Goal: Transaction & Acquisition: Purchase product/service

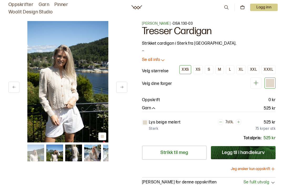
click at [161, 62] on icon at bounding box center [162, 59] width 5 height 5
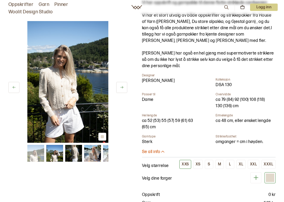
scroll to position [72, 0]
click at [221, 164] on div "M" at bounding box center [219, 164] width 3 height 5
click at [121, 90] on button at bounding box center [121, 87] width 11 height 11
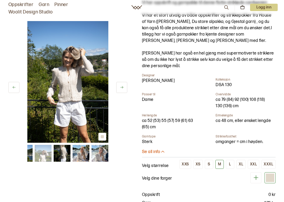
scroll to position [72, 0]
click at [74, 88] on img at bounding box center [67, 81] width 81 height 121
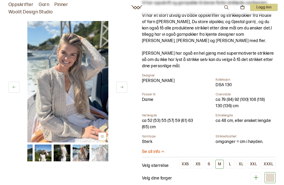
click at [64, 95] on img at bounding box center [67, 81] width 81 height 121
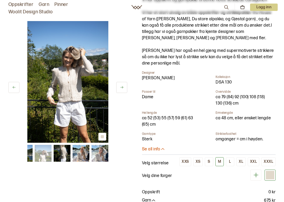
scroll to position [79, 0]
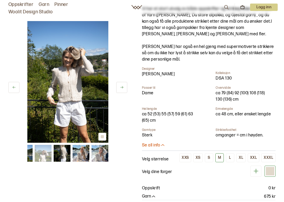
click at [157, 146] on p "Se all info" at bounding box center [151, 146] width 18 height 6
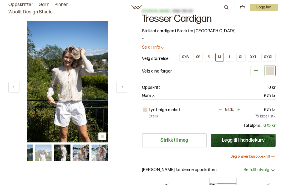
scroll to position [12, 0]
click at [241, 140] on button "Legg til i handlekurv" at bounding box center [243, 140] width 65 height 13
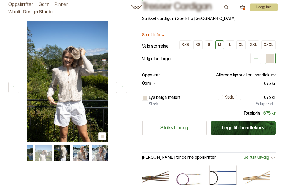
scroll to position [0, 0]
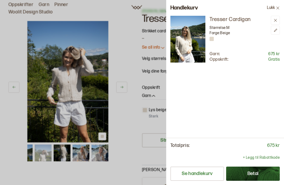
click at [273, 8] on button "Lukk" at bounding box center [273, 8] width 21 height 16
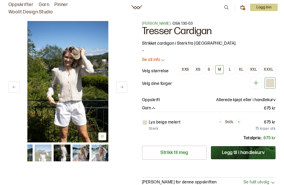
click at [160, 61] on p "Se all info" at bounding box center [151, 60] width 18 height 6
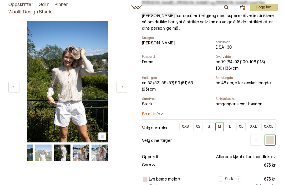
scroll to position [100, 0]
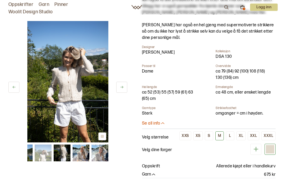
click at [154, 123] on p "Se all info" at bounding box center [151, 124] width 18 height 6
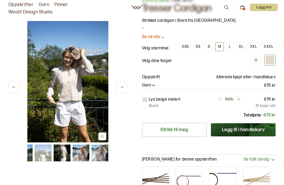
scroll to position [0, 0]
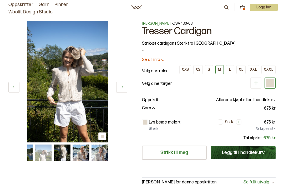
click at [153, 108] on icon "button" at bounding box center [153, 108] width 5 height 5
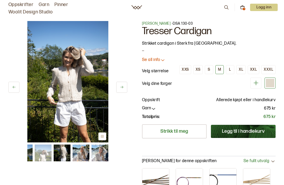
click at [159, 62] on p "Se all info" at bounding box center [151, 60] width 18 height 6
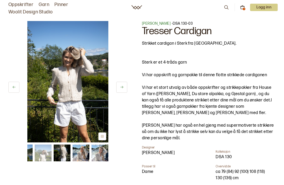
click at [243, 7] on icon at bounding box center [242, 7] width 5 height 5
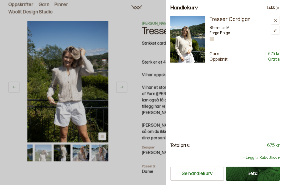
click at [202, 176] on button "Se handlekurv" at bounding box center [197, 174] width 54 height 14
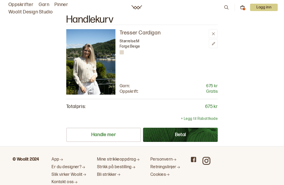
click at [215, 33] on icon at bounding box center [213, 34] width 4 height 4
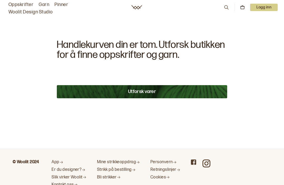
click at [252, 116] on div "Handlekurven din er tom. Utforsk butikken for å finne oppskrifter og garn. Utfo…" at bounding box center [142, 82] width 284 height 134
click at [143, 91] on button "Utforsk varer" at bounding box center [142, 91] width 170 height 13
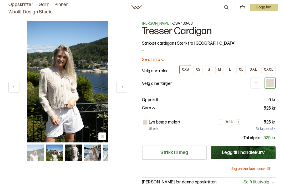
click at [249, 170] on button "Jeg ønsker kun oppskrift" at bounding box center [253, 168] width 45 height 5
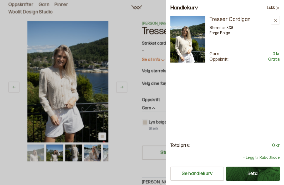
click at [281, 7] on button "Lukk" at bounding box center [273, 8] width 21 height 16
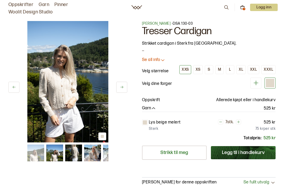
click at [246, 7] on div "1 Logg inn" at bounding box center [251, 7] width 54 height 8
click at [244, 7] on icon at bounding box center [243, 7] width 4 height 3
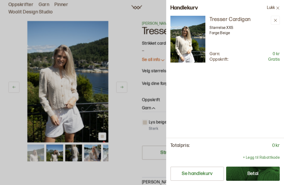
click at [276, 7] on icon at bounding box center [278, 8] width 4 height 4
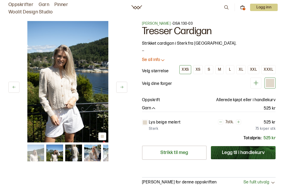
click at [242, 8] on icon at bounding box center [242, 7] width 5 height 5
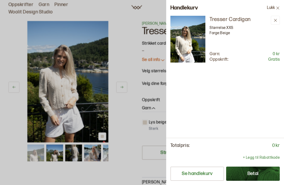
click at [276, 19] on icon at bounding box center [276, 20] width 4 height 4
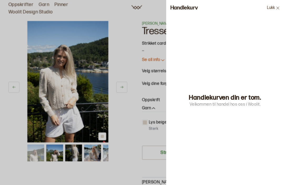
click at [276, 8] on icon at bounding box center [278, 8] width 4 height 4
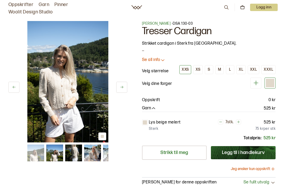
click at [220, 70] on div "M" at bounding box center [219, 69] width 3 height 5
click at [253, 168] on button "Jeg ønsker kun oppskrift" at bounding box center [253, 168] width 45 height 5
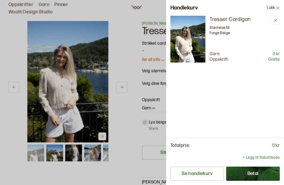
click at [200, 174] on button "Se handlekurv" at bounding box center [197, 174] width 54 height 14
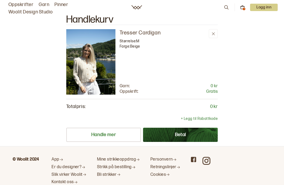
click at [183, 133] on button "Betal" at bounding box center [180, 135] width 75 height 14
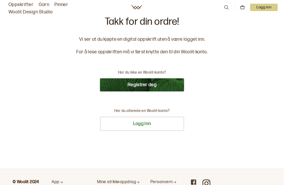
click at [143, 125] on button "Logg inn" at bounding box center [142, 124] width 84 height 14
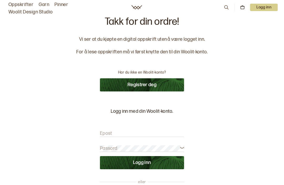
scroll to position [8, 0]
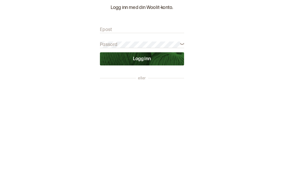
click at [118, 122] on input "Epost" at bounding box center [142, 125] width 84 height 7
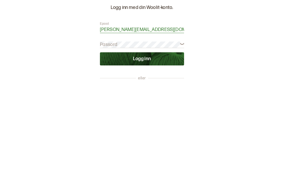
type input "[PERSON_NAME][EMAIL_ADDRESS][DOMAIN_NAME]"
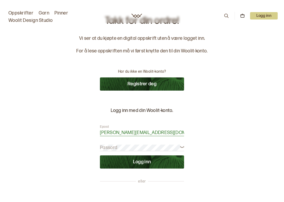
scroll to position [9, 0]
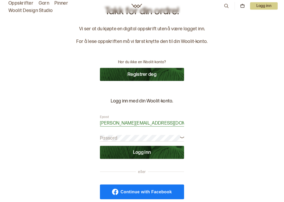
click at [143, 74] on button "Registrer deg" at bounding box center [142, 75] width 84 height 13
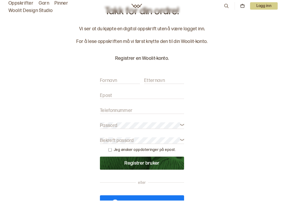
scroll to position [11, 0]
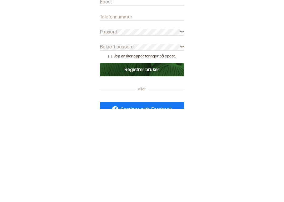
type input "[PERSON_NAME][EMAIL_ADDRESS][DOMAIN_NAME]"
type input "Inger"
type input "Trillhus"
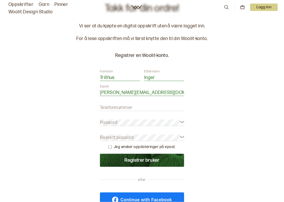
scroll to position [14, 0]
click at [108, 105] on label "Telefonnummer" at bounding box center [116, 107] width 33 height 6
click at [108, 105] on input "Telefonnummer" at bounding box center [142, 107] width 84 height 7
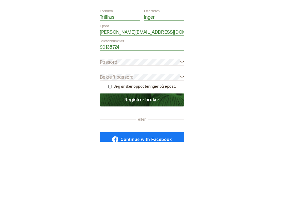
type input "90135724"
click at [105, 134] on label "Bekreft passord" at bounding box center [117, 137] width 34 height 6
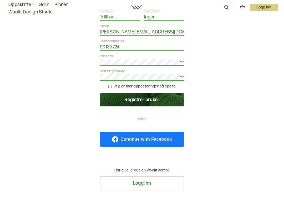
click at [111, 88] on input "checkbox" at bounding box center [109, 86] width 3 height 3
checkbox input "true"
click at [146, 100] on button "Registrer bruker" at bounding box center [142, 99] width 84 height 13
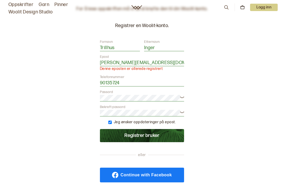
scroll to position [0, 0]
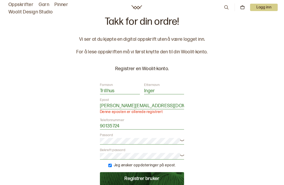
click at [265, 9] on p "Logg inn" at bounding box center [264, 7] width 28 height 7
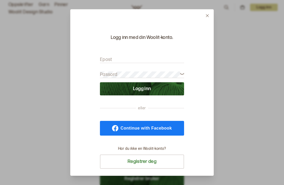
click at [125, 58] on input "Epost" at bounding box center [142, 60] width 84 height 7
type input "inger@trillhus.com"
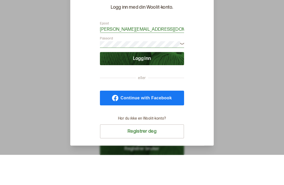
click at [144, 82] on button "Logg inn" at bounding box center [142, 88] width 84 height 13
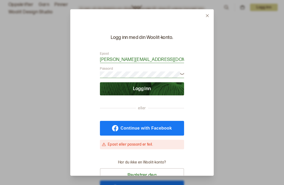
click at [141, 91] on button "Logg inn" at bounding box center [142, 88] width 84 height 13
click at [182, 73] on icon at bounding box center [182, 74] width 4 height 4
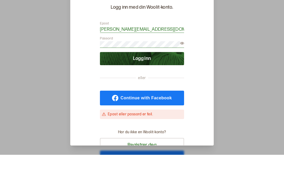
click at [139, 82] on button "Logg inn" at bounding box center [142, 88] width 84 height 13
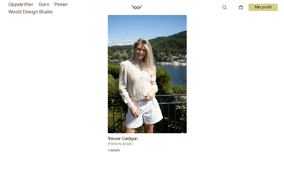
scroll to position [120, 0]
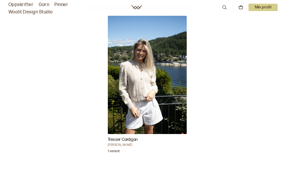
click at [151, 85] on img "Tresser Cardigan" at bounding box center [147, 75] width 79 height 118
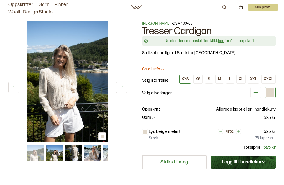
click at [222, 42] on link "her" at bounding box center [221, 41] width 6 height 4
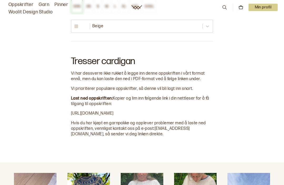
scroll to position [290, 0]
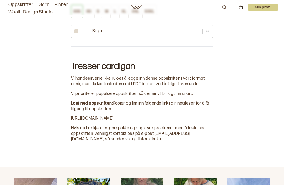
click at [114, 120] on span "https://drive.google.com/file/d/1ZHqas7Kss5N6QVLsvr9-QPLuzgxnS0zO/view?usp=shar…" at bounding box center [92, 118] width 43 height 5
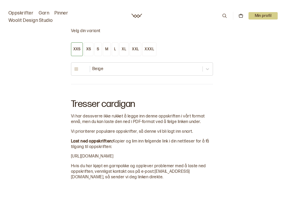
scroll to position [280, 0]
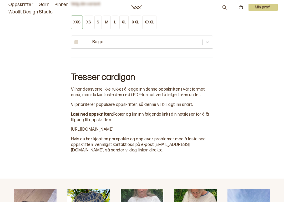
click at [109, 130] on span "https://drive.google.com/file/d/1ZHqas7Kss5N6QVLsvr9-QPLuzgxnS0zO/view?usp=shar…" at bounding box center [92, 129] width 43 height 5
click at [109, 132] on span "https://drive.google.com/file/d/1ZHqas7Kss5N6QVLsvr9-QPLuzgxnS0zO/view?usp=shar…" at bounding box center [92, 129] width 43 height 5
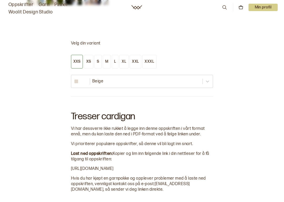
scroll to position [243, 0]
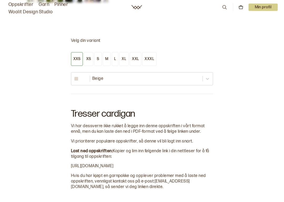
click at [95, 150] on span "Last ned oppskriften:" at bounding box center [92, 151] width 42 height 5
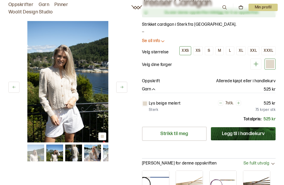
scroll to position [0, 0]
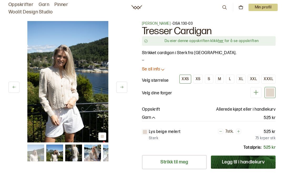
click at [238, 39] on div "Du eier denne oppskriften klikk her for å se oppskriften" at bounding box center [212, 40] width 124 height 5
click at [219, 42] on link "her" at bounding box center [221, 41] width 6 height 4
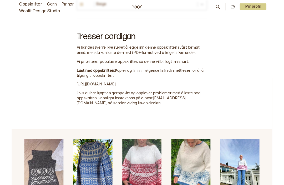
scroll to position [303, 0]
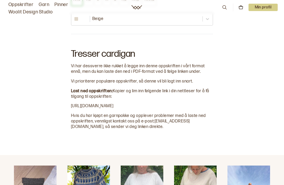
click at [114, 106] on span "https://drive.google.com/file/d/1ZHqas7Kss5N6QVLsvr9-QPLuzgxnS0zO/view?usp=shar…" at bounding box center [92, 106] width 43 height 5
click at [108, 107] on span "https://drive.google.com/file/d/1ZHqas7Kss5N6QVLsvr9-QPLuzgxnS0zO/view?usp=shar…" at bounding box center [92, 106] width 43 height 5
click at [112, 108] on span "https://drive.google.com/file/d/1ZHqas7Kss5N6QVLsvr9-QPLuzgxnS0zO/view?usp=shar…" at bounding box center [92, 106] width 43 height 5
click at [186, 105] on div "Tresser cardigan Vi har dessverre ikke rukket å legge inn denne oppskriften i v…" at bounding box center [142, 86] width 142 height 87
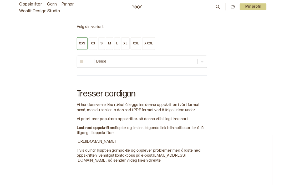
scroll to position [239, 0]
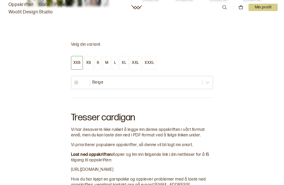
click at [114, 171] on span "https://drive.google.com/file/d/1ZHqas7Kss5N6QVLsvr9-QPLuzgxnS0zO/view?usp=shar…" at bounding box center [92, 169] width 43 height 5
click at [192, 169] on div "Tresser cardigan Vi har dessverre ikke rukket å legge inn denne oppskriften i v…" at bounding box center [142, 149] width 142 height 87
click at [193, 169] on div "Tresser cardigan Vi har dessverre ikke rukket å legge inn denne oppskriften i v…" at bounding box center [142, 149] width 142 height 87
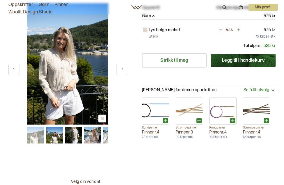
scroll to position [100, 0]
